Goal: Information Seeking & Learning: Learn about a topic

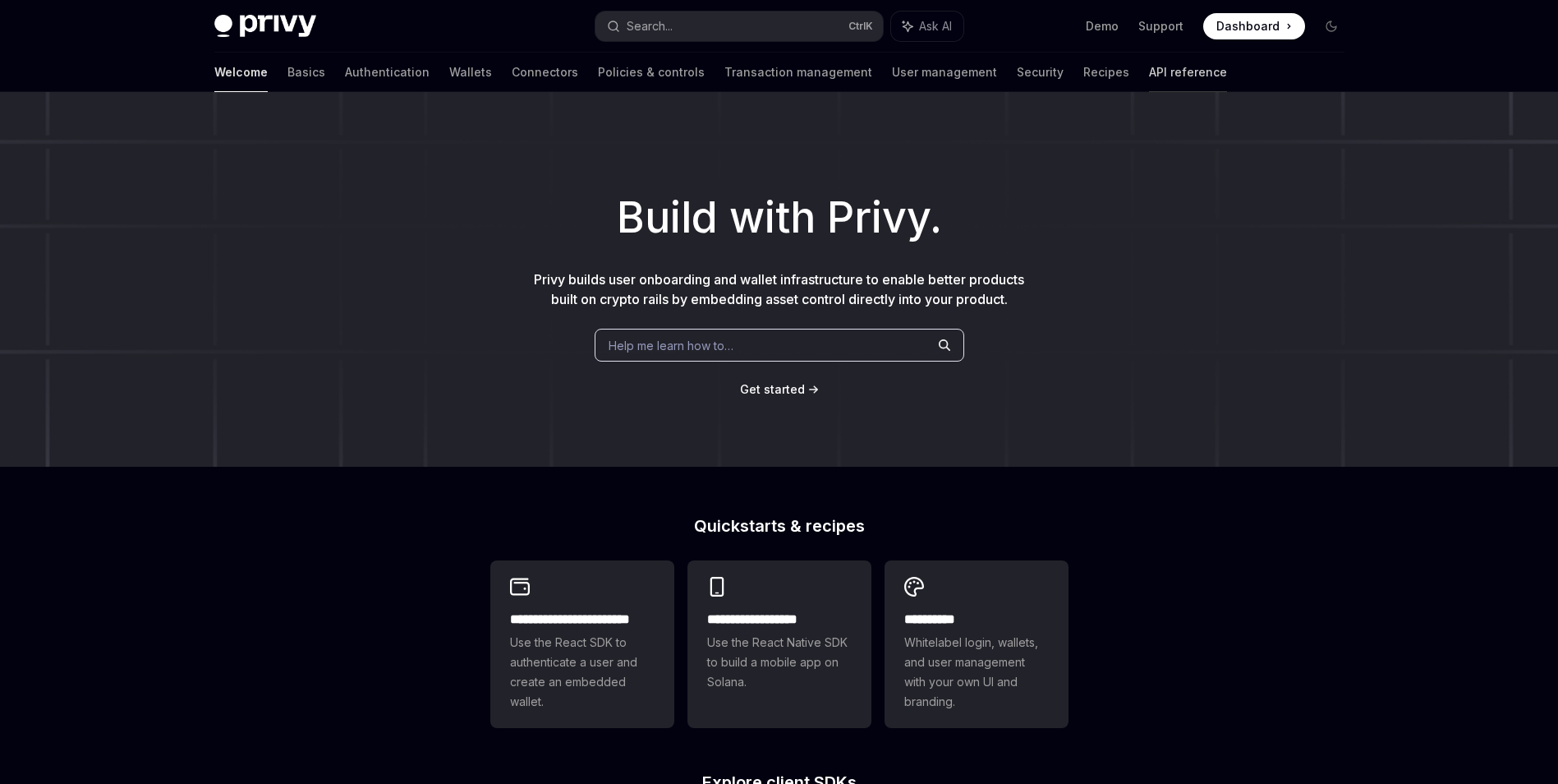
click at [1149, 62] on link "API reference" at bounding box center [1187, 71] width 78 height 39
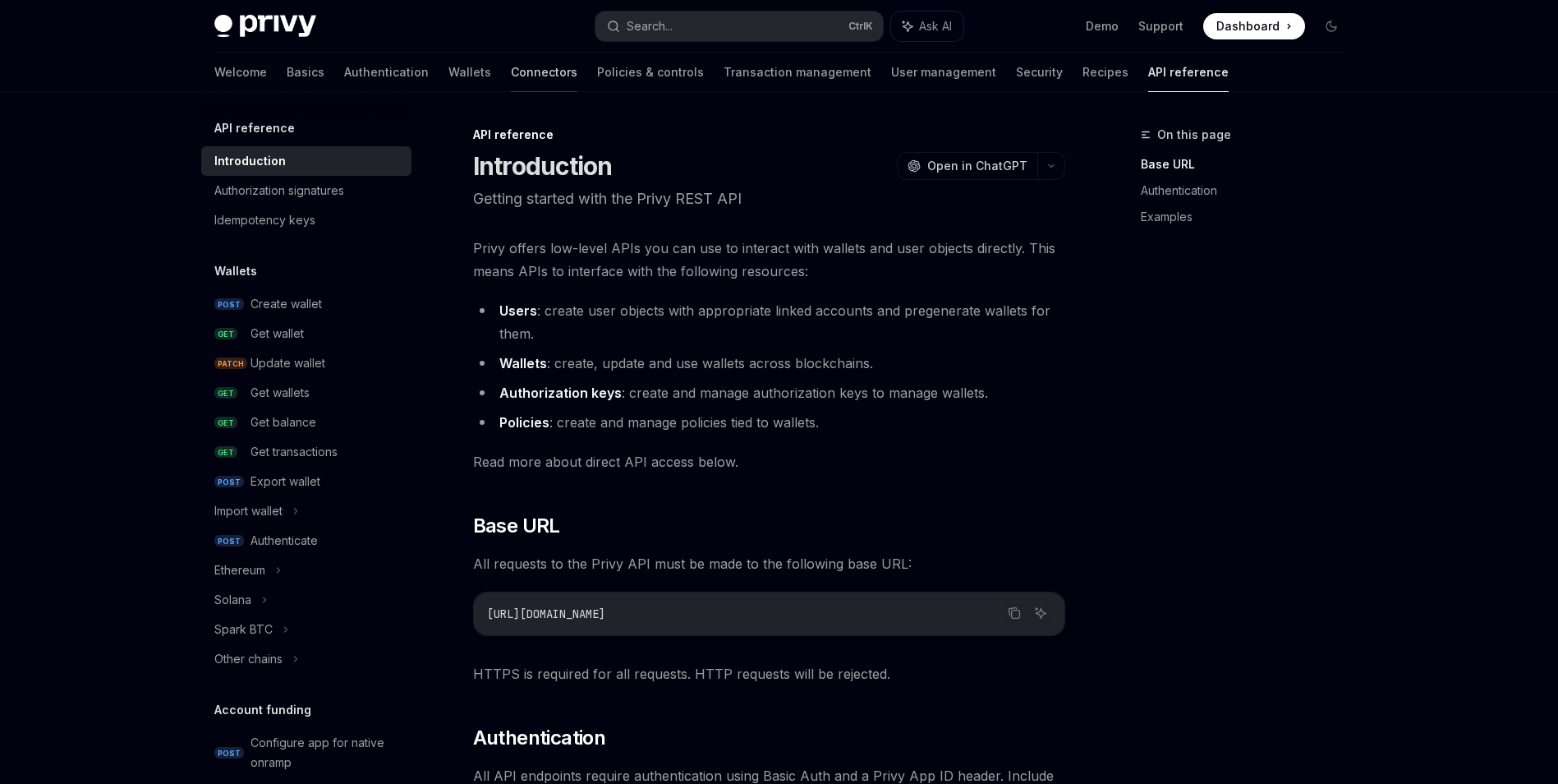
click at [510, 81] on link "Connectors" at bounding box center [543, 71] width 67 height 39
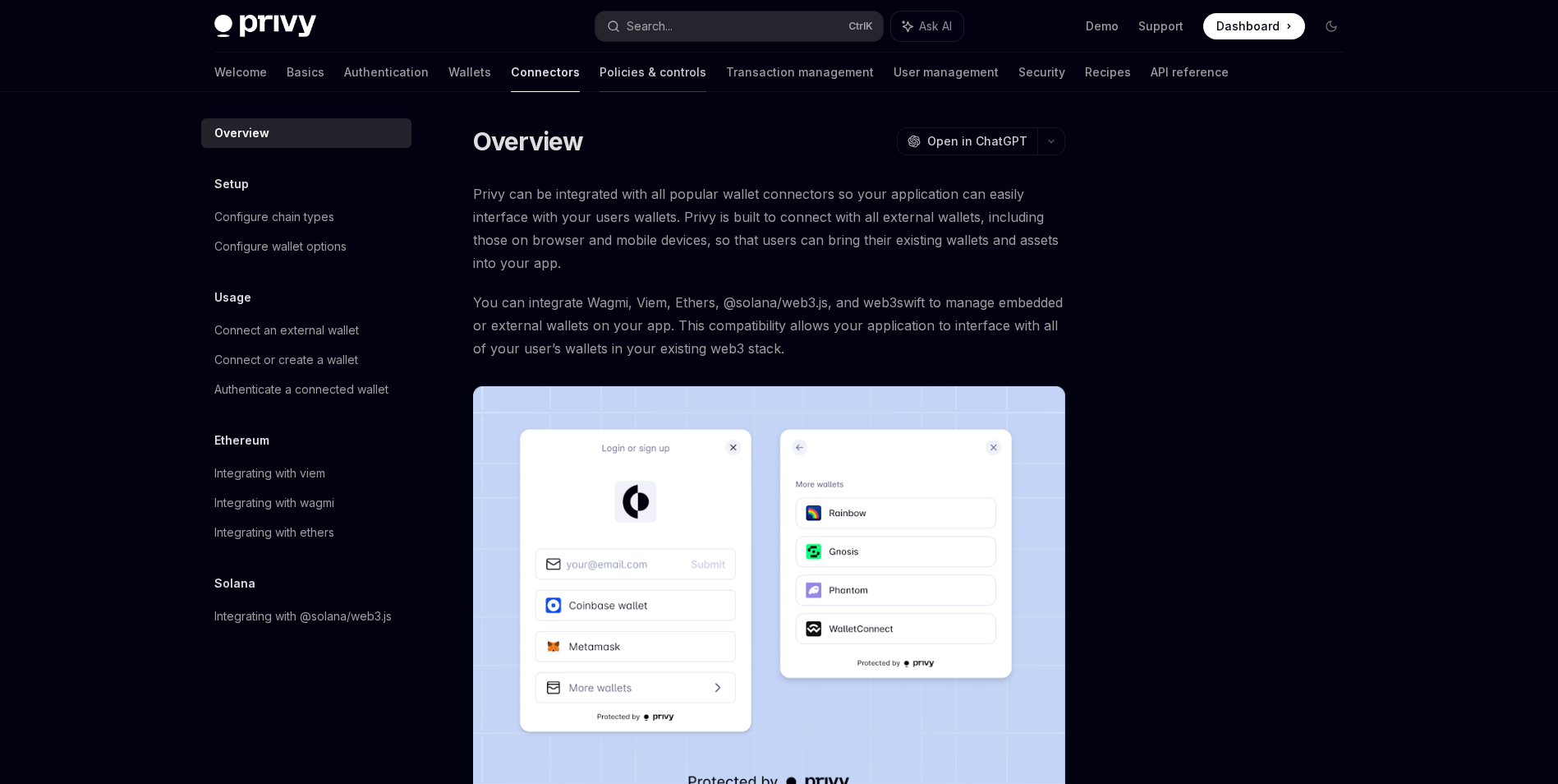
click at [599, 85] on link "Policies & controls" at bounding box center [652, 71] width 107 height 39
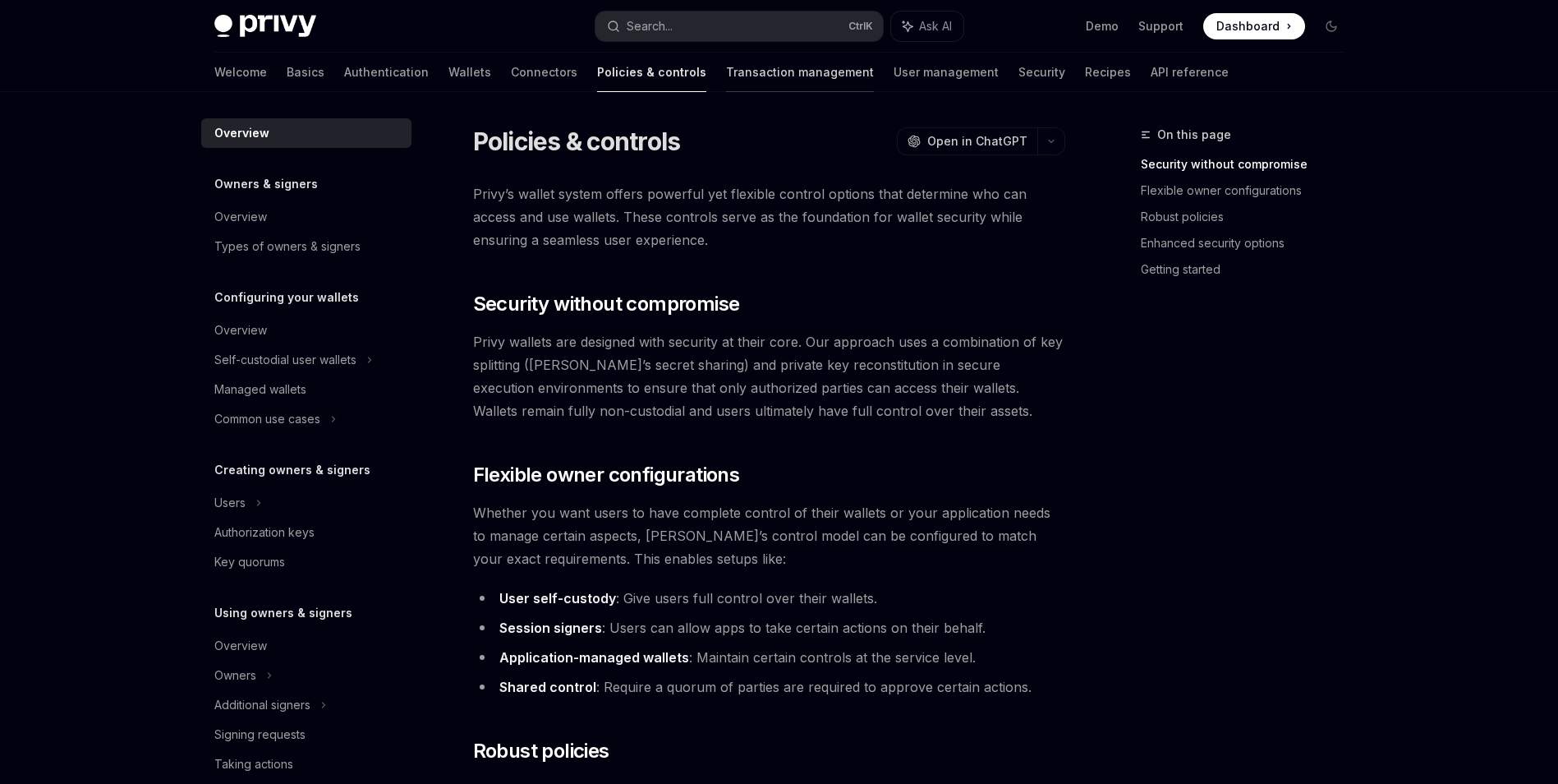
click at [726, 83] on link "Transaction management" at bounding box center [800, 71] width 148 height 39
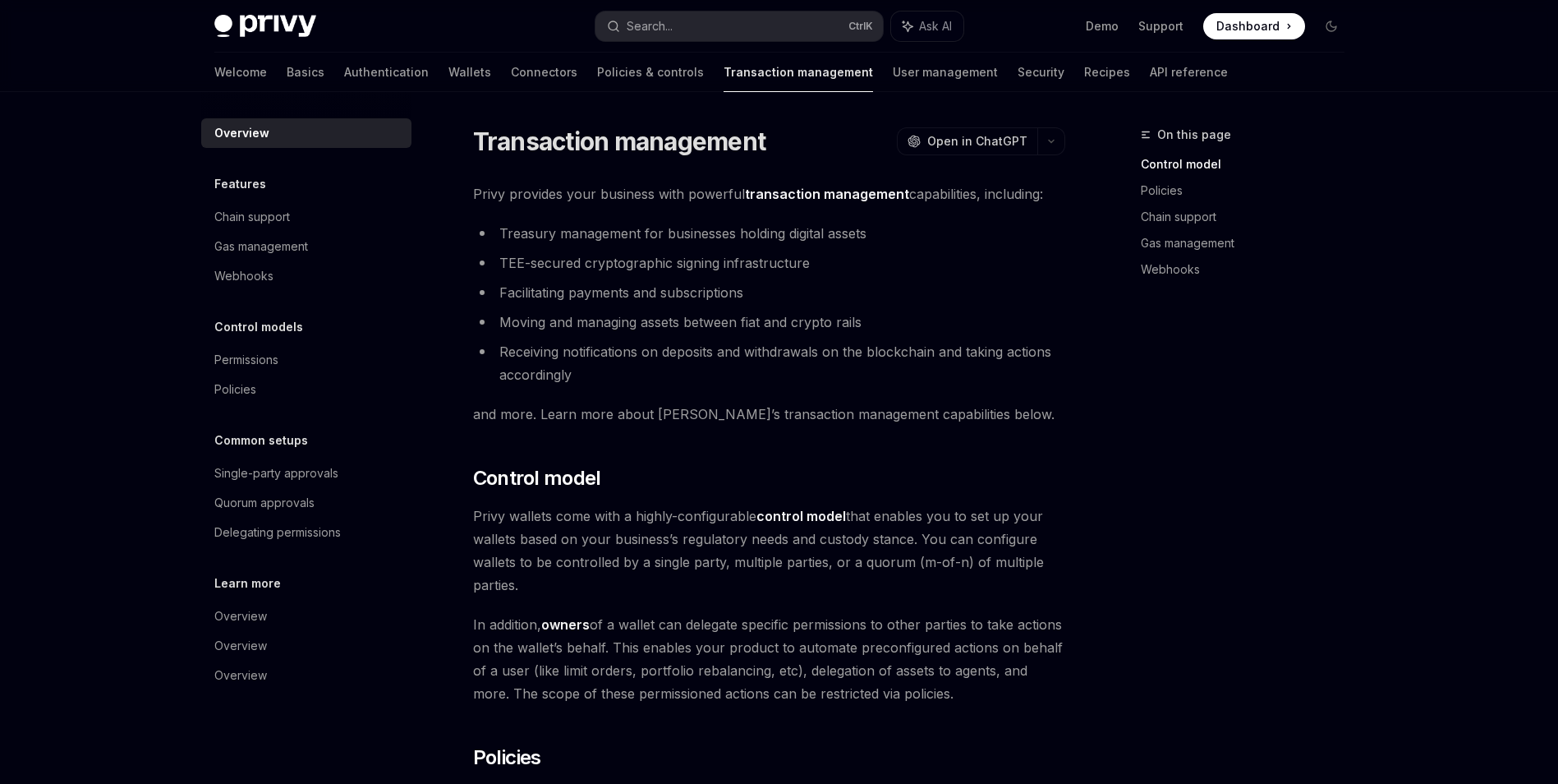
click at [355, 72] on div "Welcome Basics Authentication Wallets Connectors Policies & controls Transactio…" at bounding box center [721, 71] width 1014 height 39
click at [344, 75] on link "Authentication" at bounding box center [386, 71] width 84 height 39
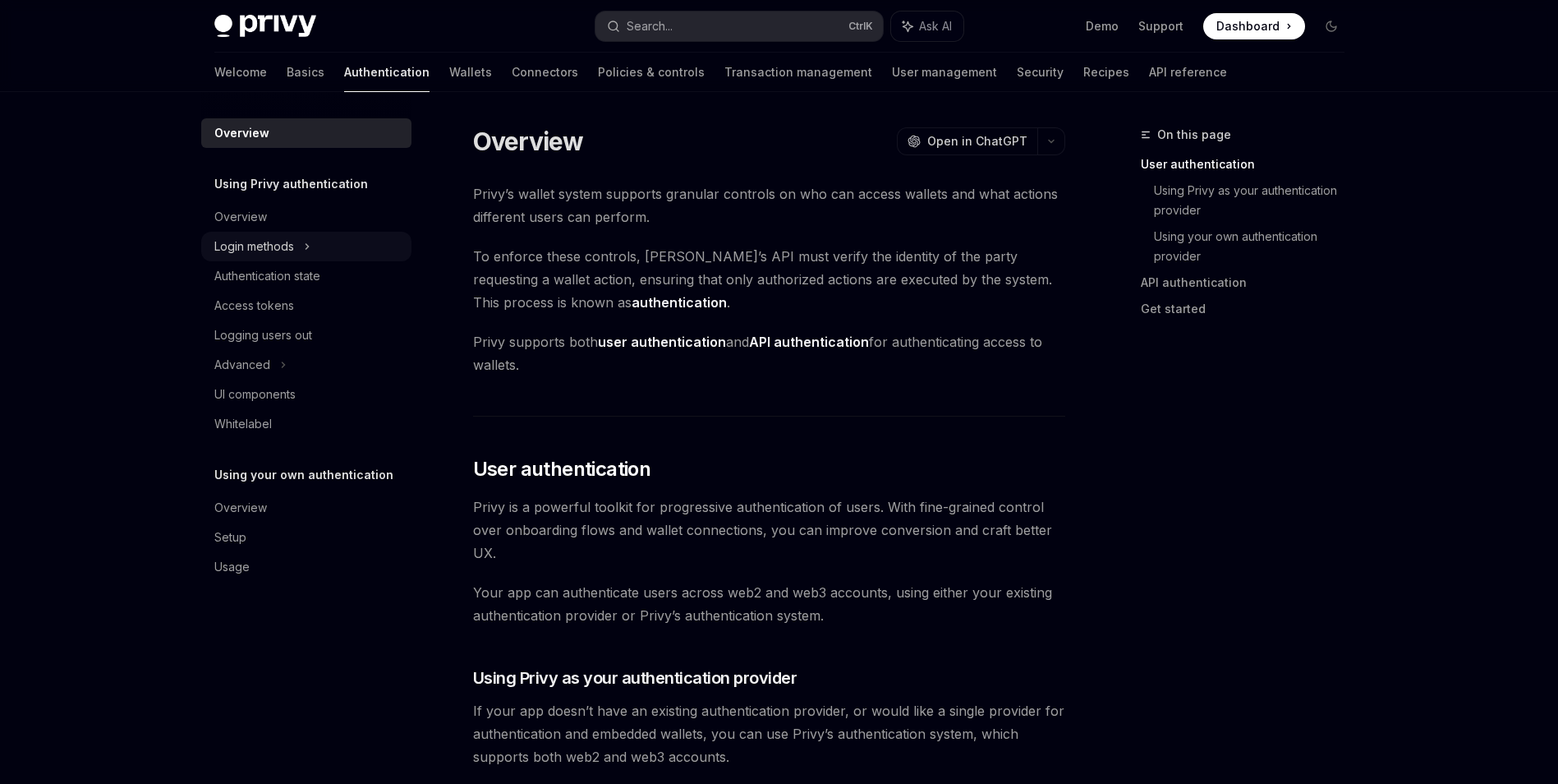
click at [330, 247] on div "Login methods" at bounding box center [306, 246] width 210 height 29
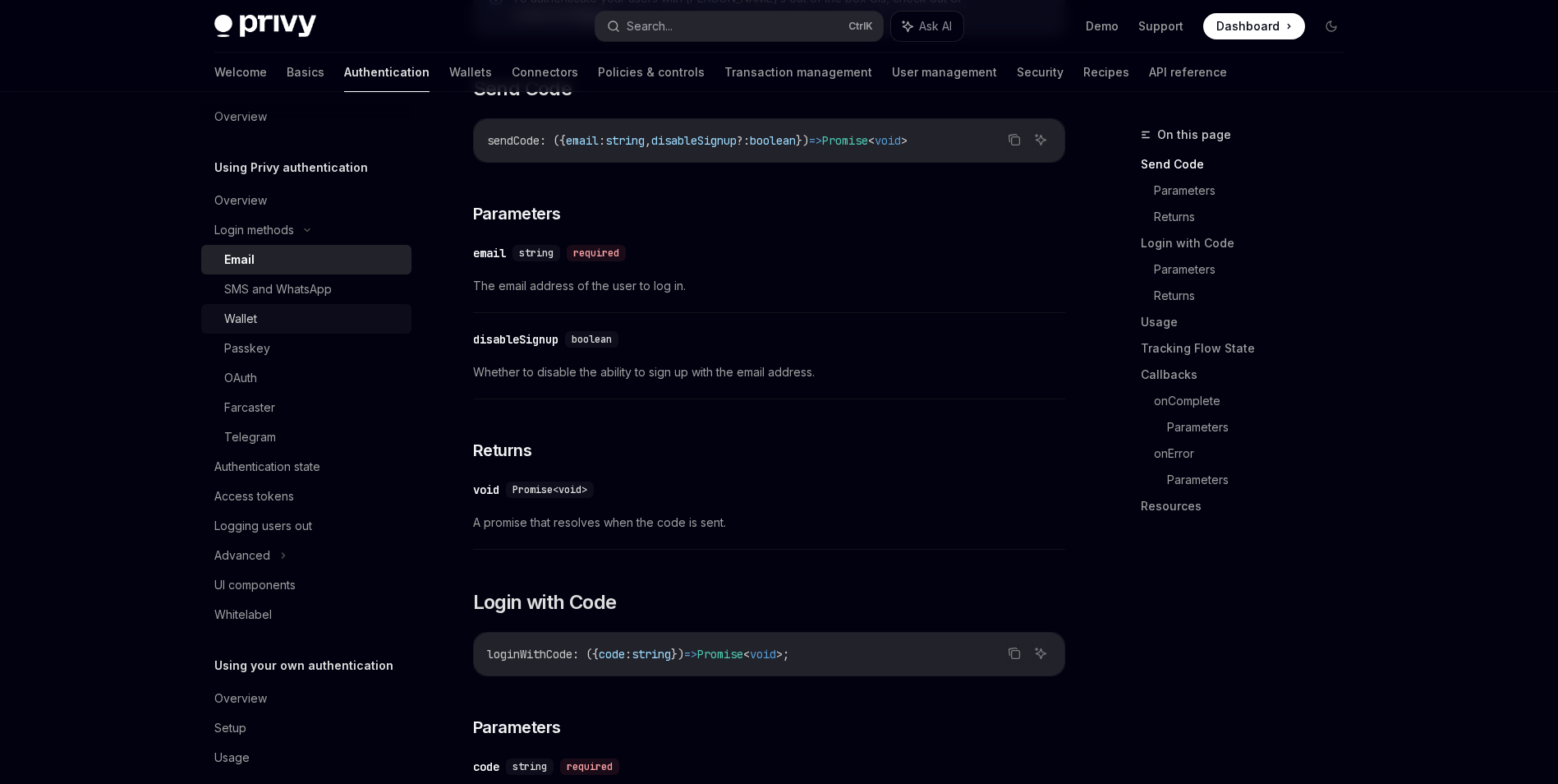
scroll to position [38, 0]
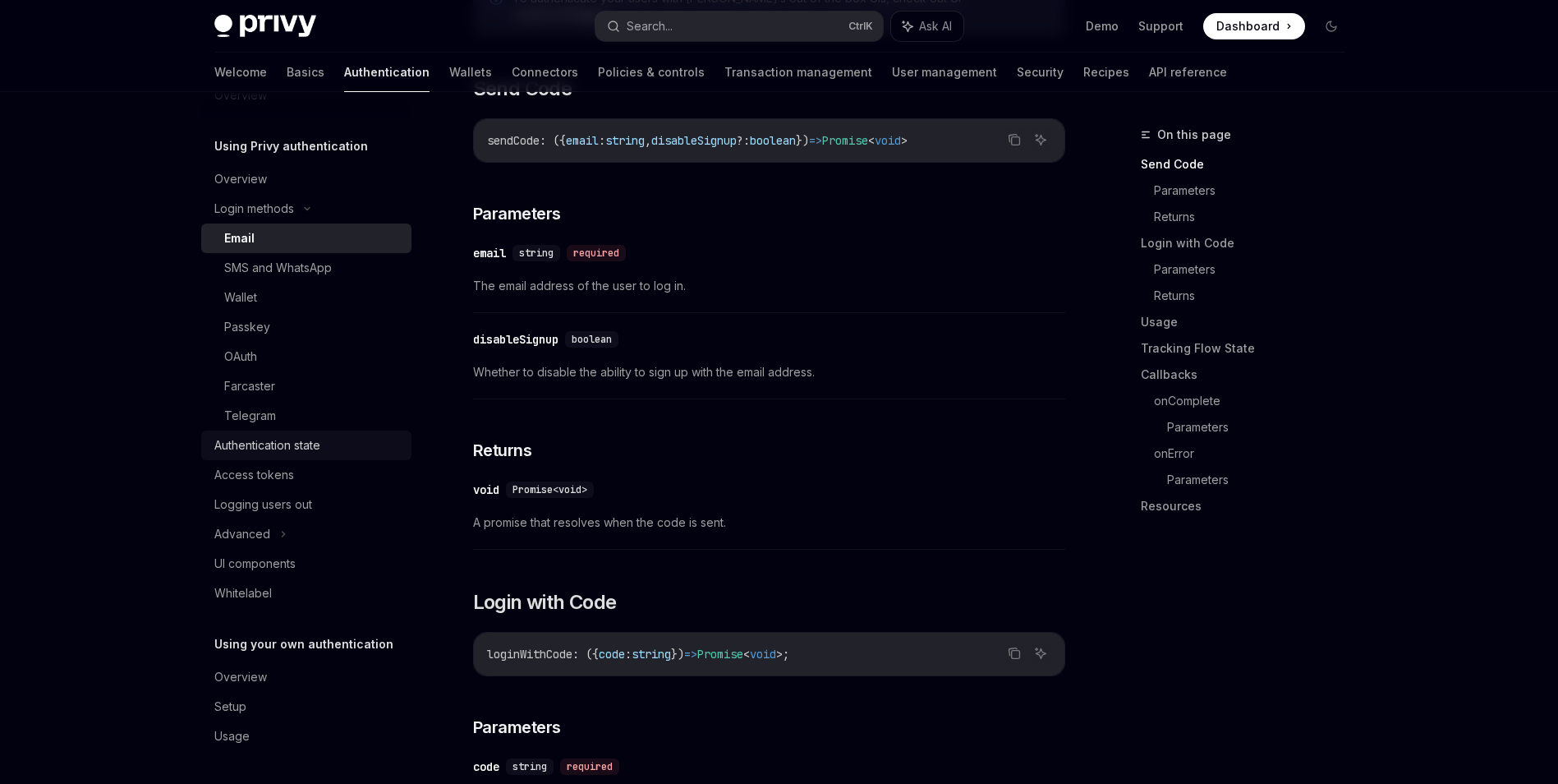
click at [340, 442] on div "Authentication state" at bounding box center [307, 446] width 188 height 20
type textarea "*"
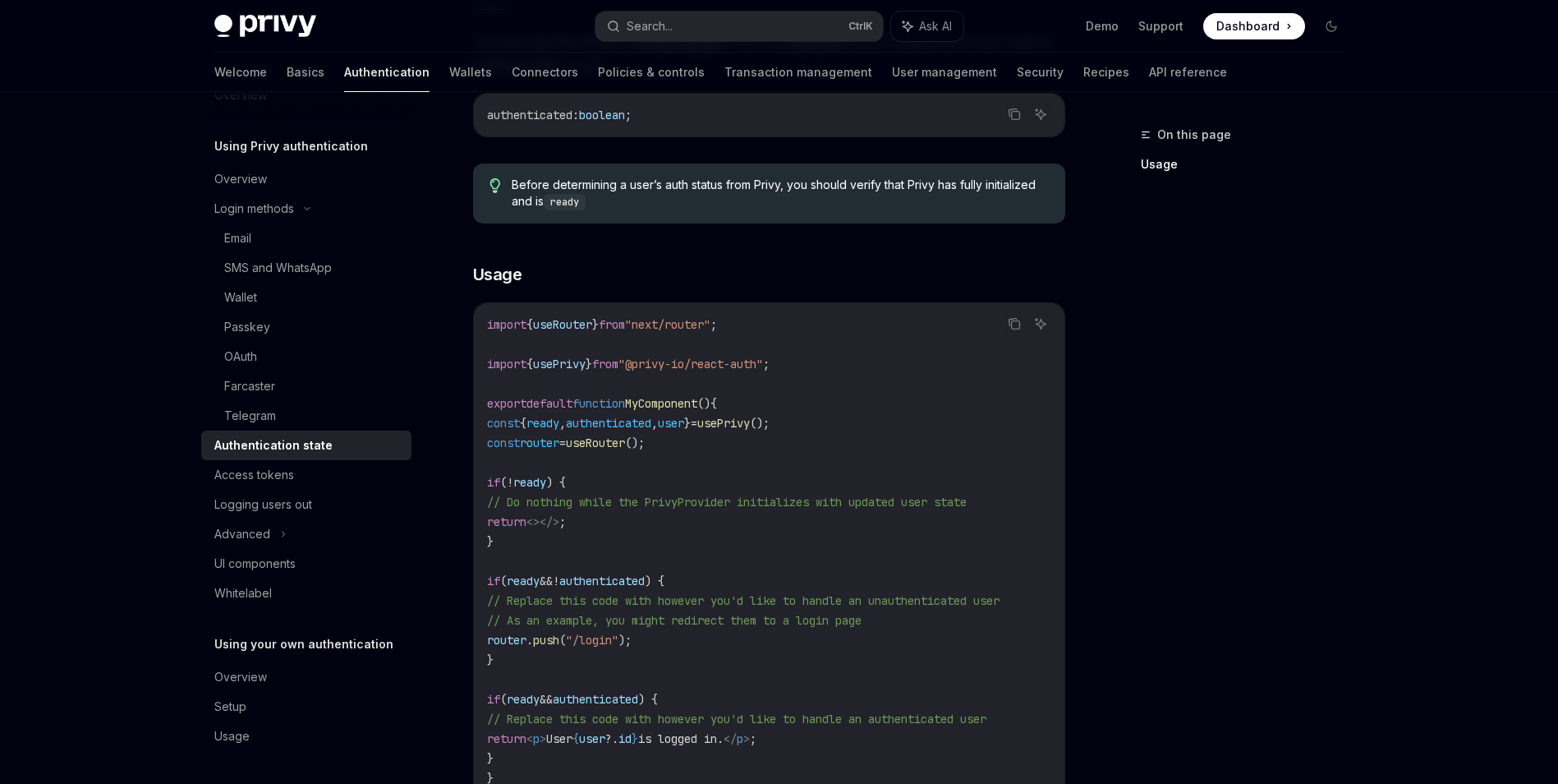
scroll to position [328, 0]
